Goal: Navigation & Orientation: Find specific page/section

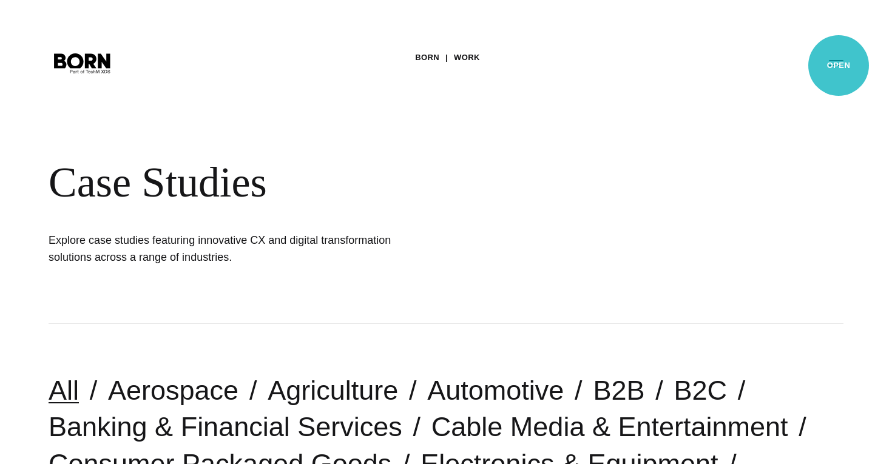
click at [839, 65] on button "Primary Menu" at bounding box center [836, 62] width 29 height 25
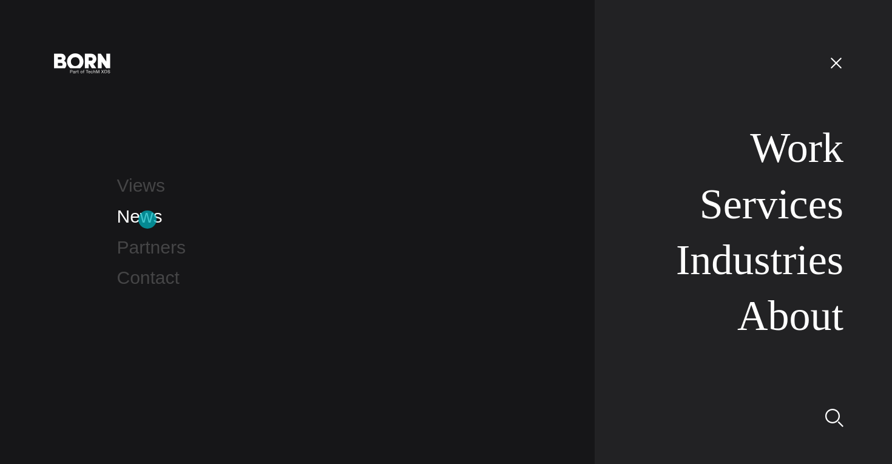
click at [147, 220] on link "News" at bounding box center [140, 216] width 46 height 20
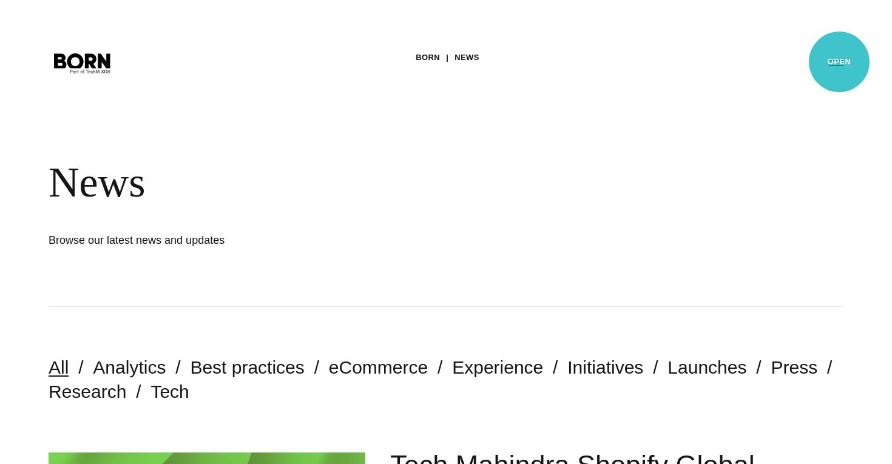
click at [839, 62] on button "Primary Menu" at bounding box center [836, 62] width 29 height 25
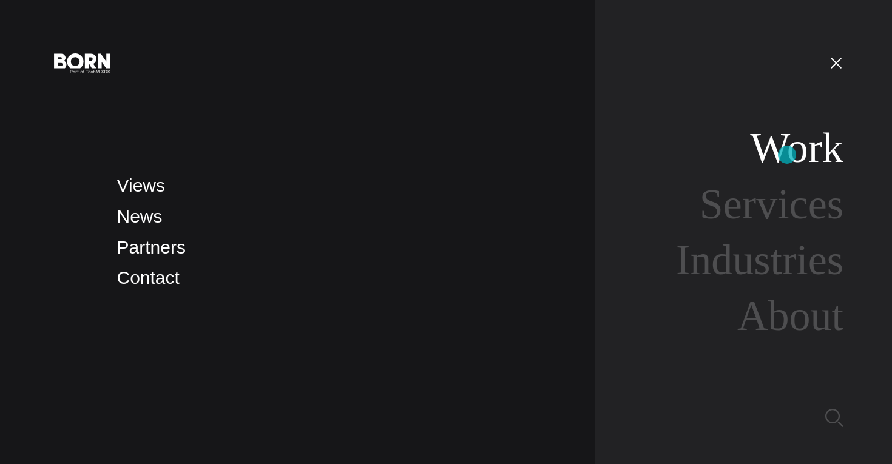
click at [787, 155] on link "Work" at bounding box center [796, 147] width 93 height 47
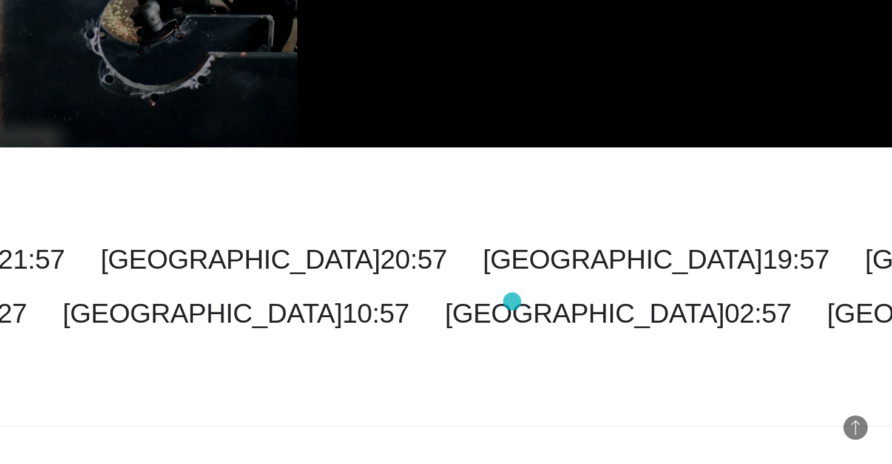
scroll to position [3385, 0]
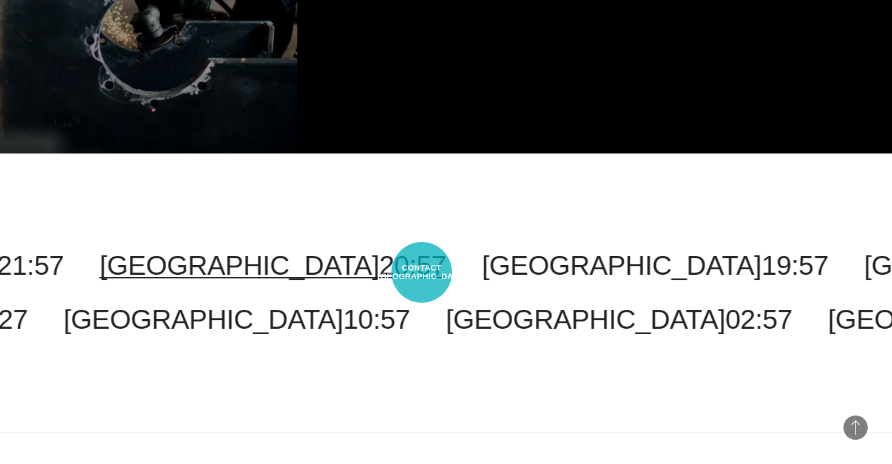
click at [422, 273] on span "20:57" at bounding box center [412, 265] width 67 height 31
select select "*******"
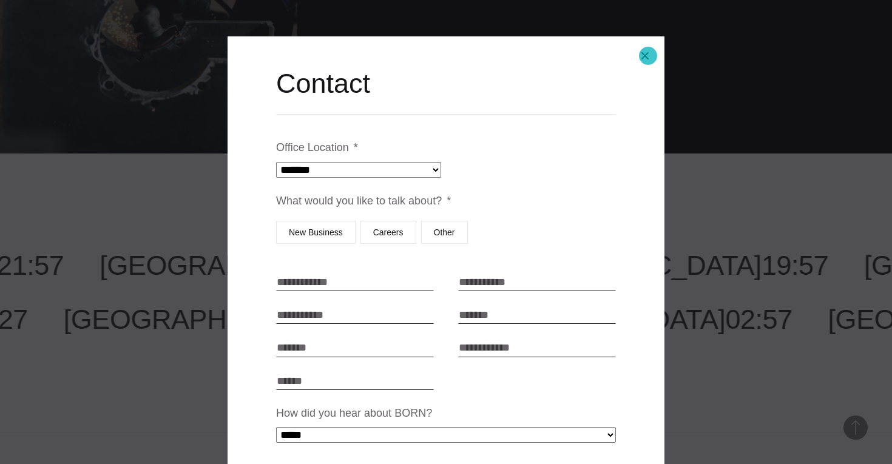
click at [648, 56] on button "Close modal" at bounding box center [645, 55] width 29 height 29
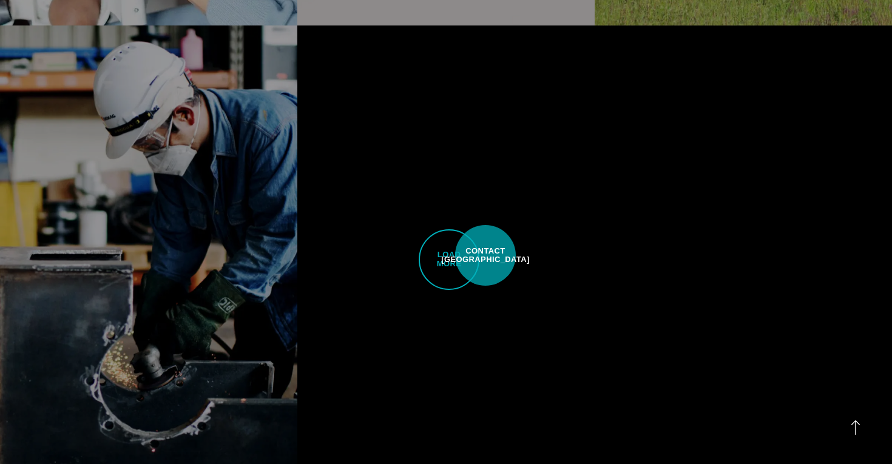
scroll to position [3037, 0]
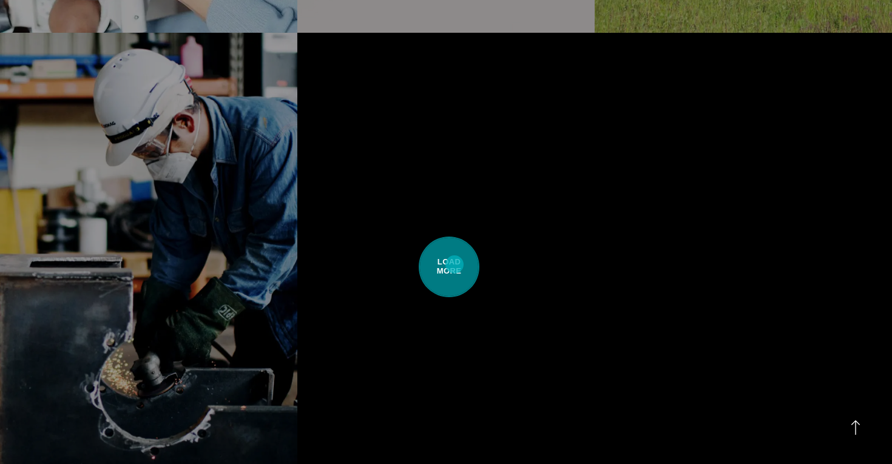
click at [455, 265] on span "Load More" at bounding box center [449, 267] width 61 height 61
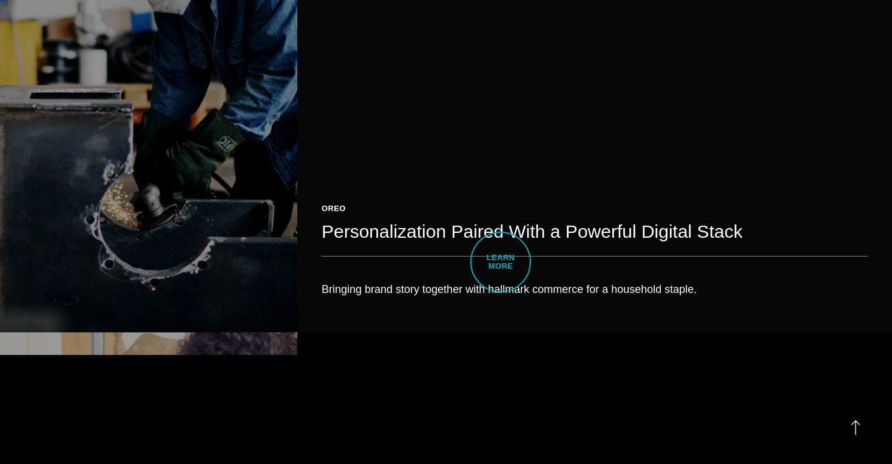
scroll to position [3208, 0]
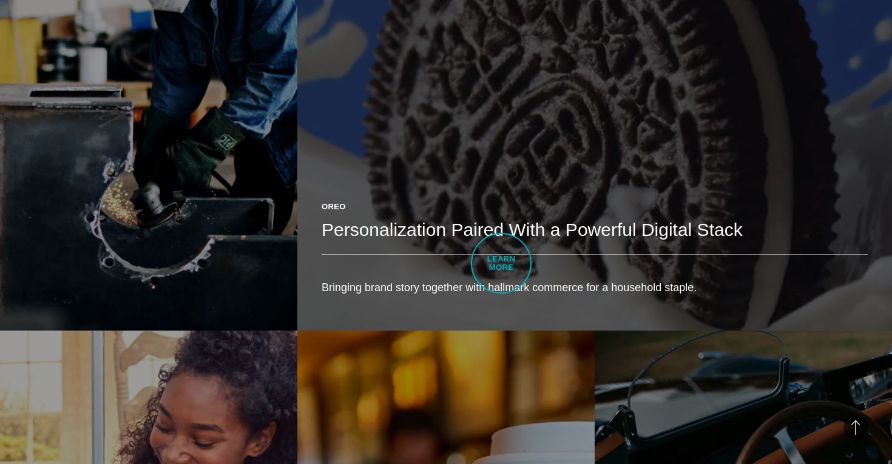
click at [501, 263] on div "Oreo Personalization Paired With a Powerful Digital Stack Bringing brand story …" at bounding box center [594, 254] width 595 height 154
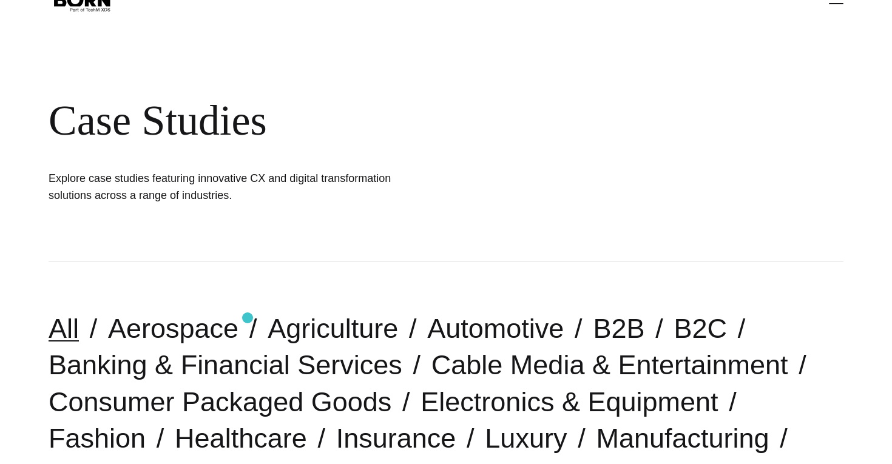
scroll to position [0, 0]
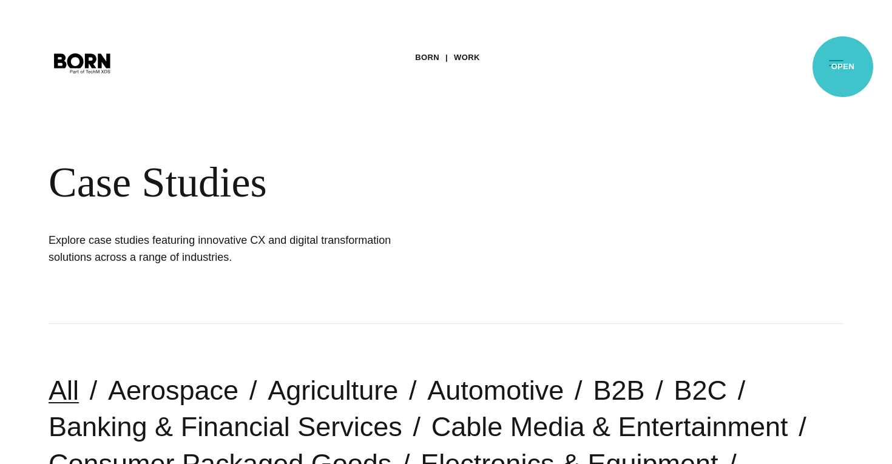
click at [843, 67] on button "Primary Menu" at bounding box center [836, 62] width 29 height 25
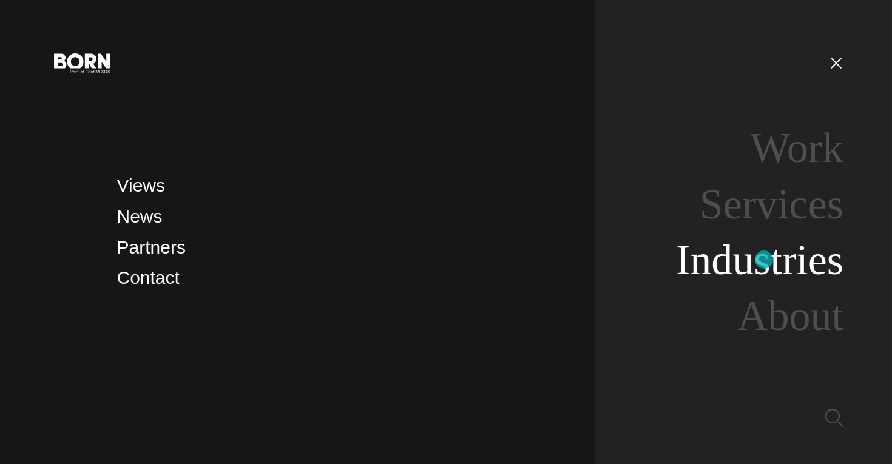
click at [764, 260] on link "Industries" at bounding box center [760, 260] width 168 height 47
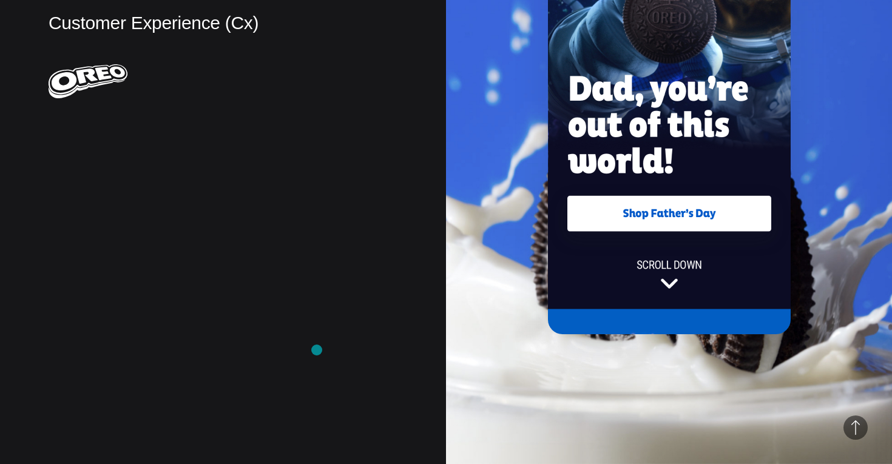
scroll to position [494, 0]
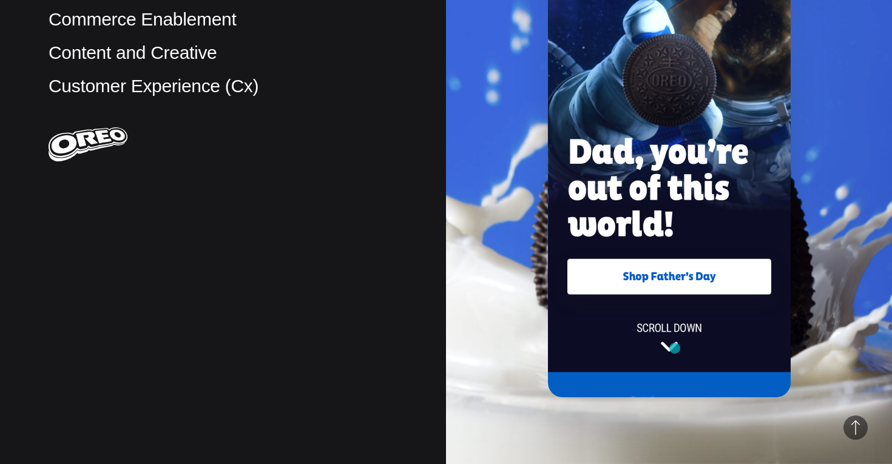
click at [675, 348] on img at bounding box center [669, 135] width 243 height 524
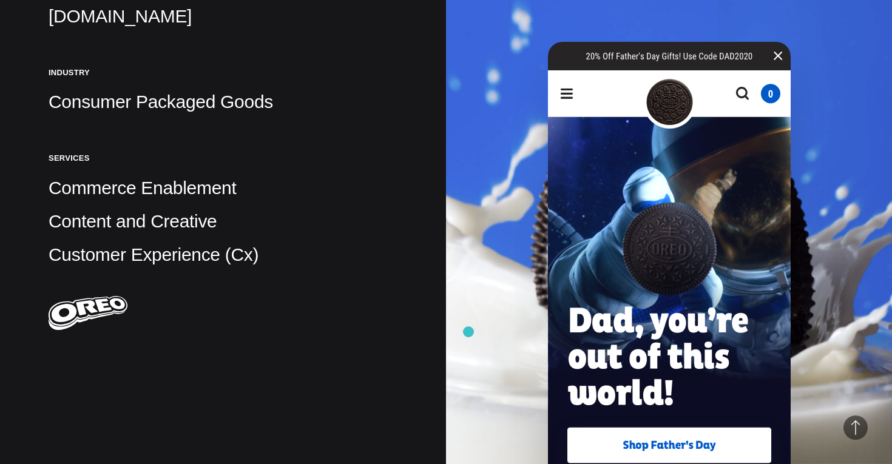
scroll to position [330, 0]
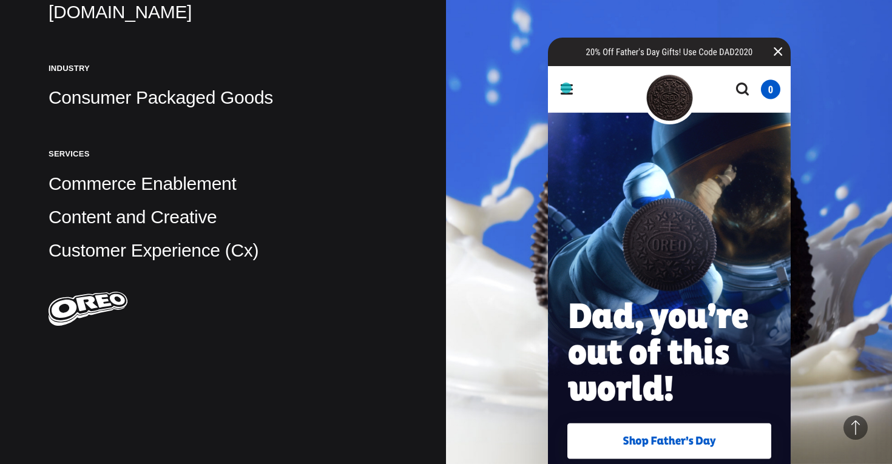
click at [566, 88] on img at bounding box center [669, 300] width 243 height 524
click at [777, 50] on img at bounding box center [669, 300] width 243 height 524
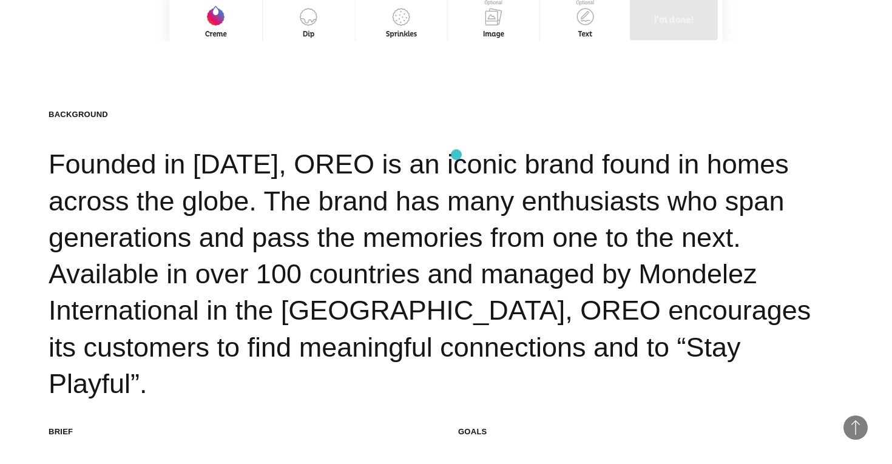
scroll to position [1434, 0]
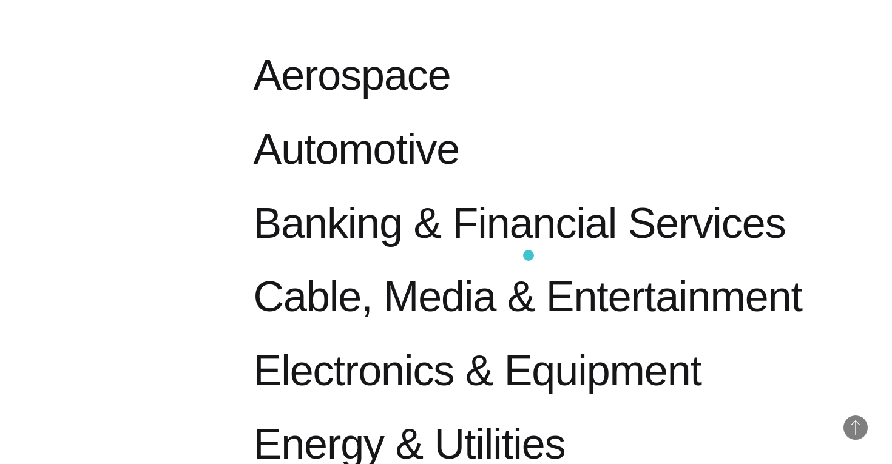
scroll to position [608, 0]
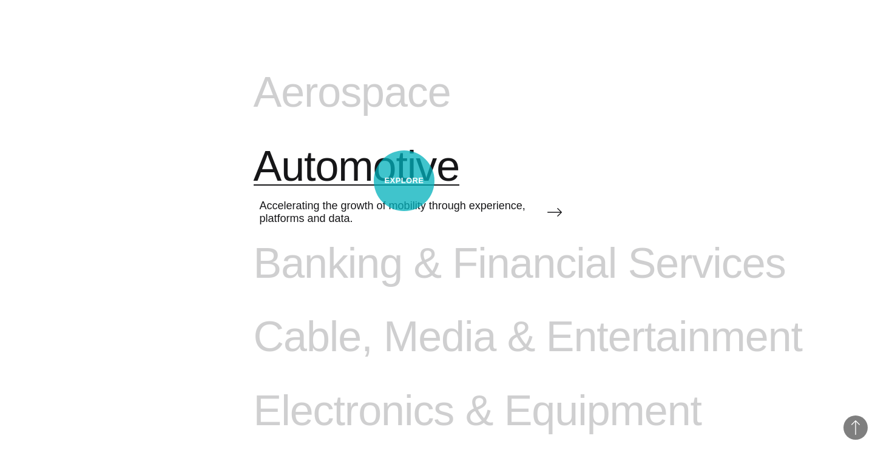
click at [404, 181] on span "Automotive" at bounding box center [357, 167] width 206 height 50
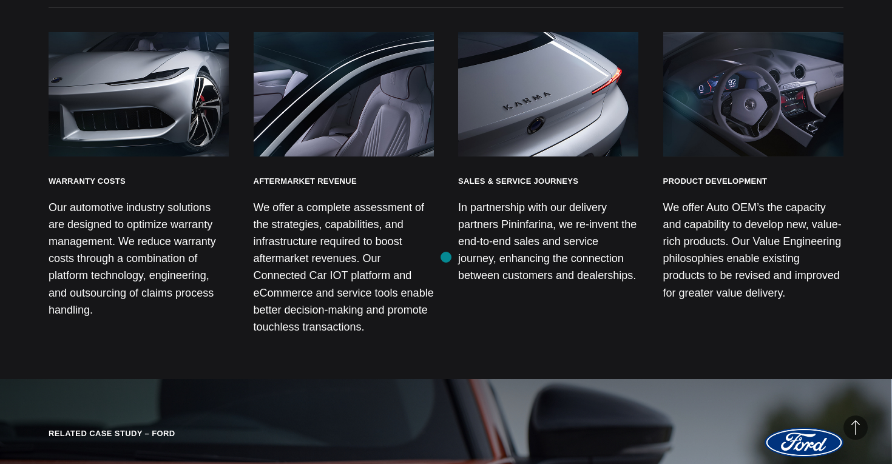
click at [446, 257] on div "Warranty Costs Our automotive industry solutions are designed to optimize warra…" at bounding box center [446, 193] width 795 height 323
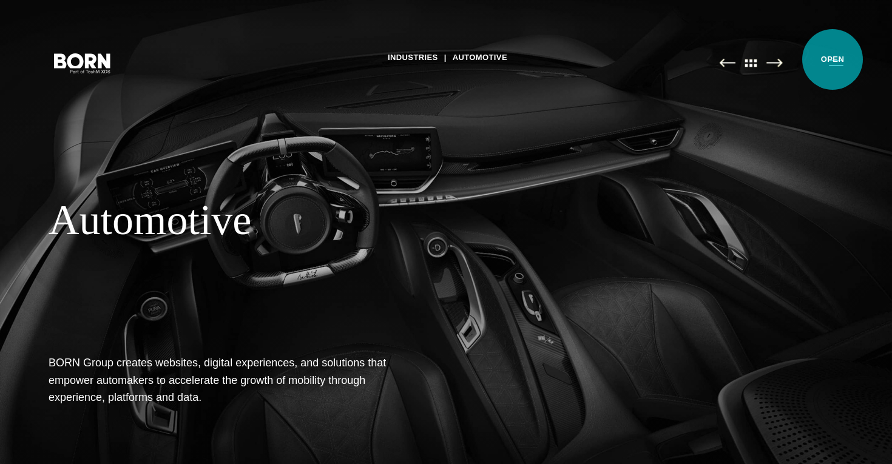
click at [833, 59] on button "Primary Menu" at bounding box center [836, 62] width 29 height 25
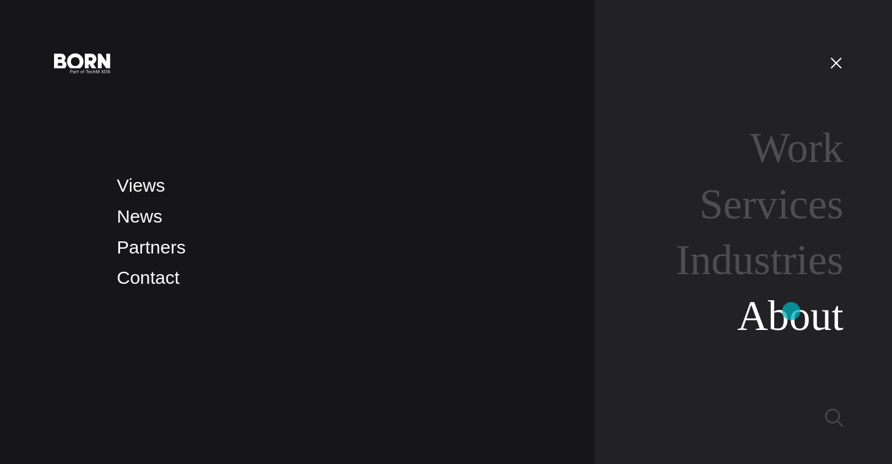
click at [791, 311] on link "About" at bounding box center [790, 316] width 106 height 47
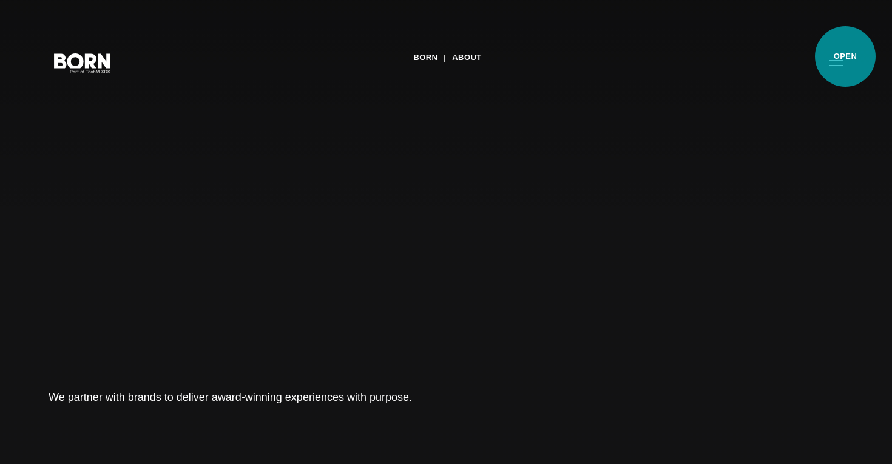
click at [846, 56] on button "Primary Menu" at bounding box center [836, 62] width 29 height 25
